Goal: Task Accomplishment & Management: Complete application form

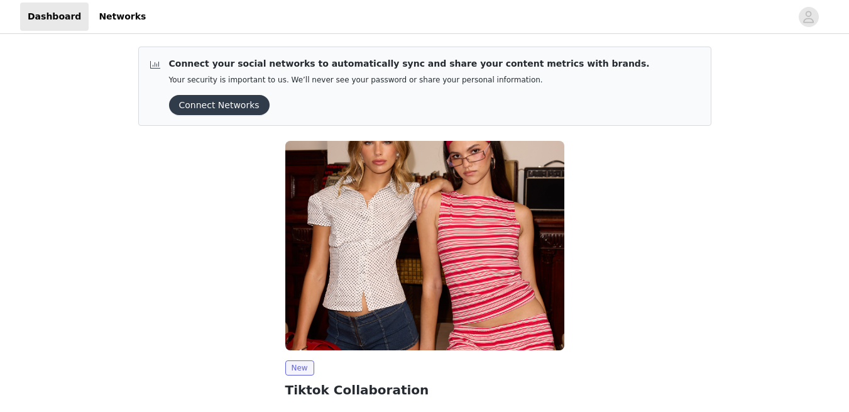
click at [451, 294] on img at bounding box center [424, 245] width 279 height 209
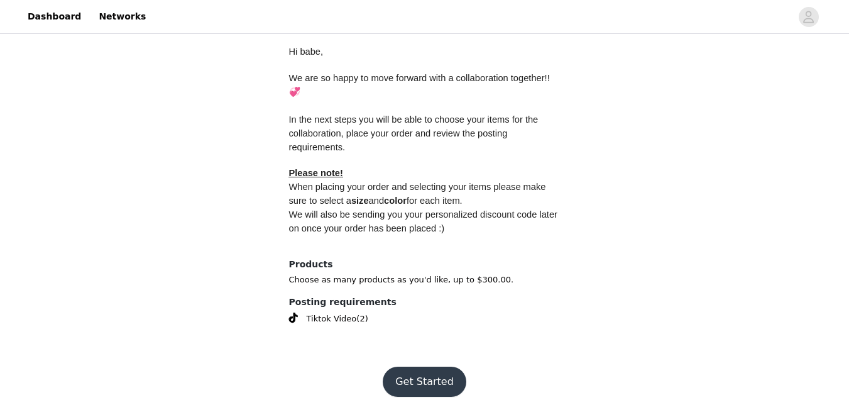
click at [439, 387] on button "Get Started" at bounding box center [425, 381] width 84 height 30
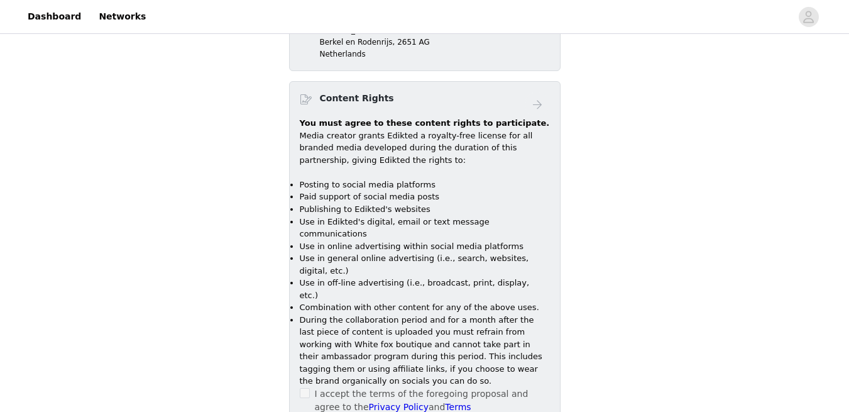
scroll to position [833, 0]
